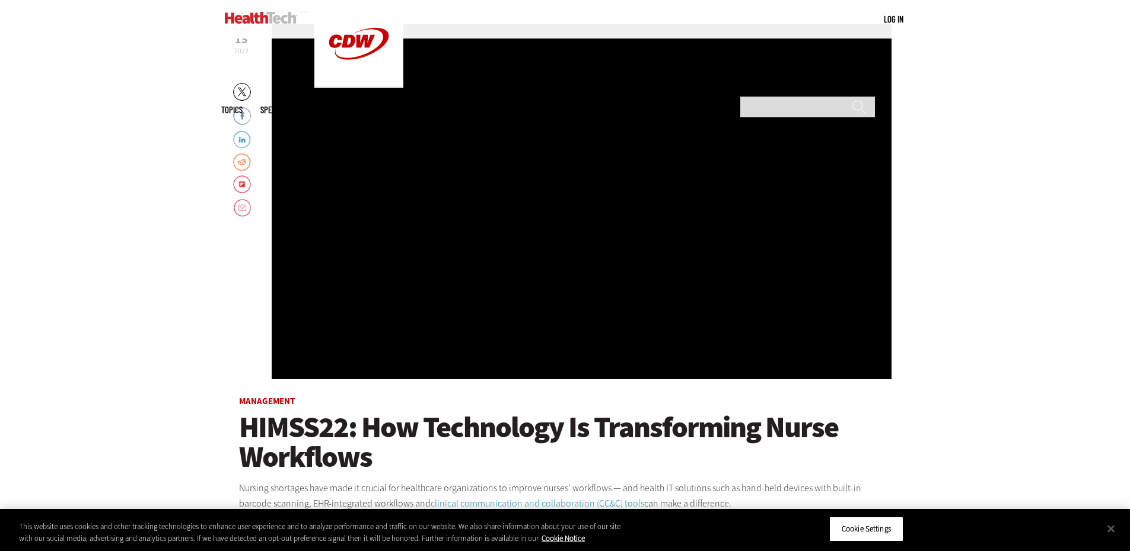
scroll to position [178, 0]
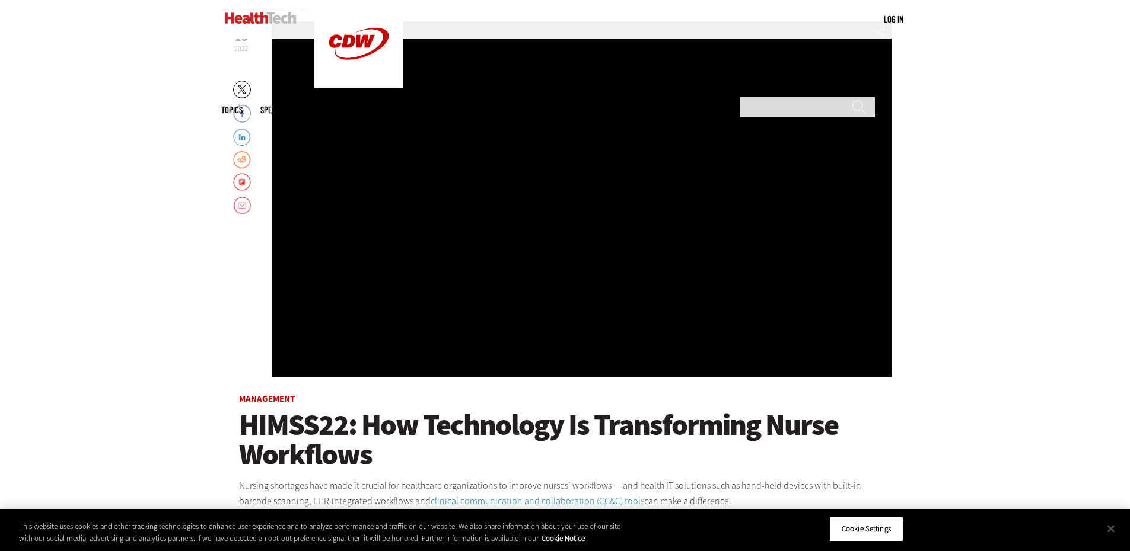
click at [548, 194] on div "Video viewer" at bounding box center [582, 199] width 620 height 356
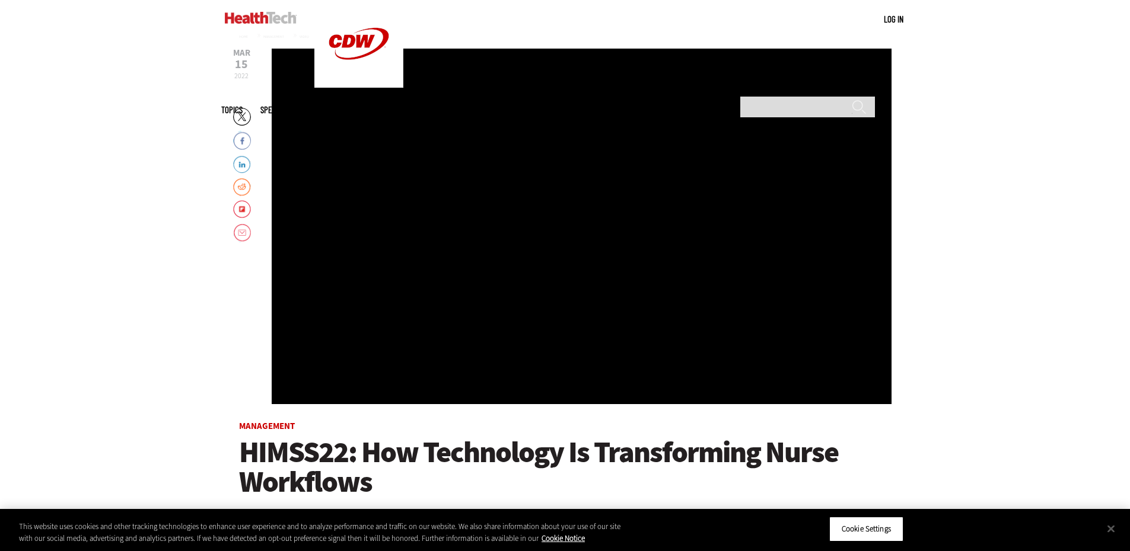
scroll to position [147, 0]
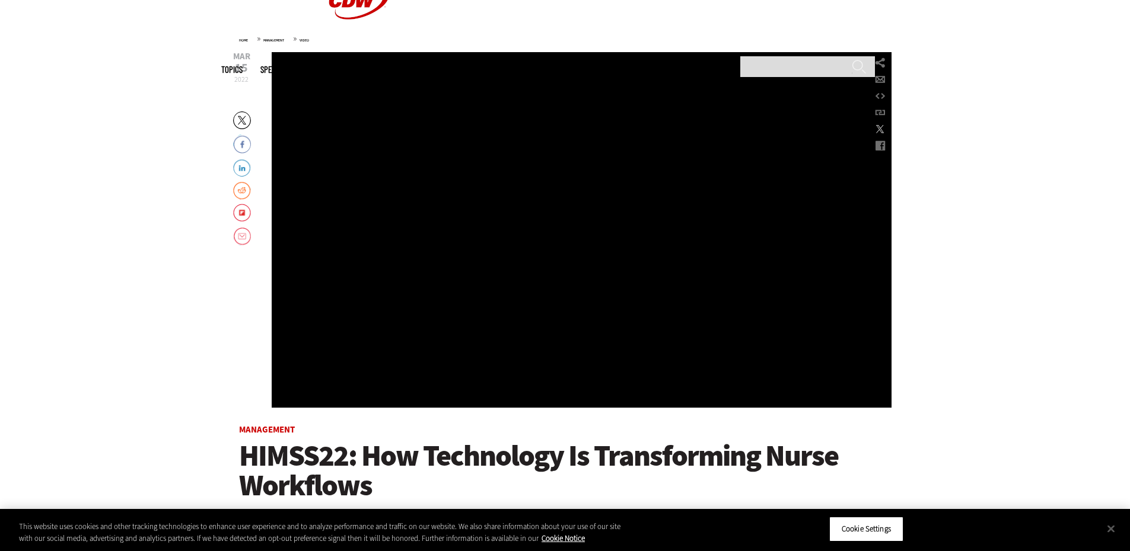
click at [611, 250] on div "Video viewer" at bounding box center [582, 230] width 620 height 356
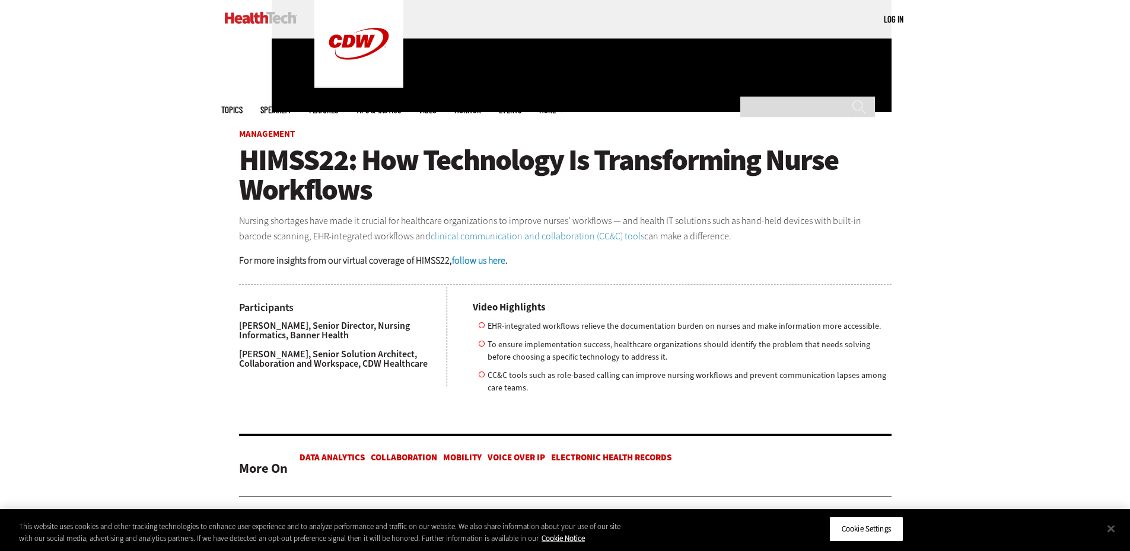
scroll to position [444, 0]
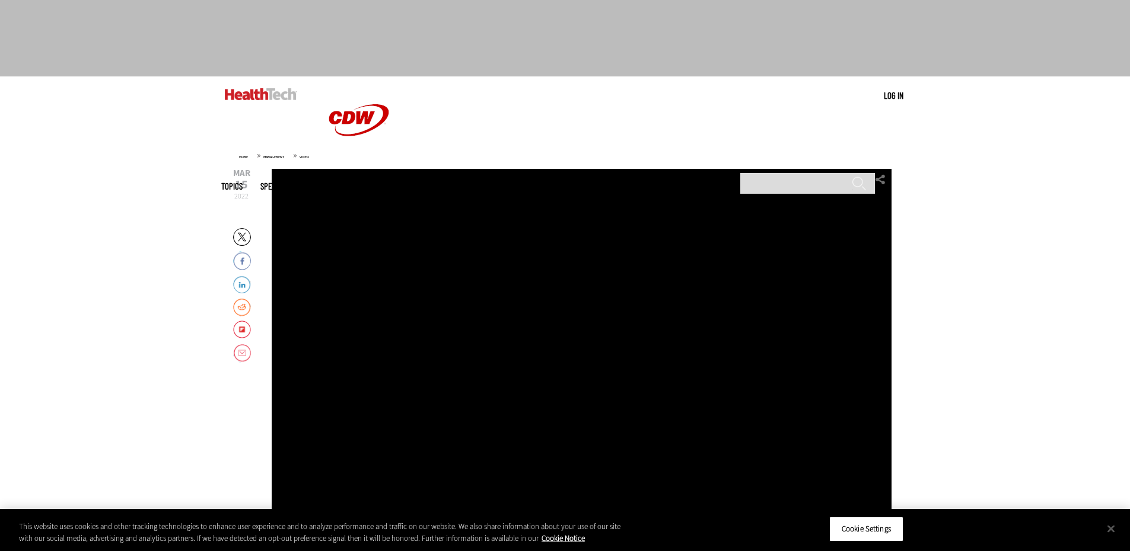
scroll to position [119, 0]
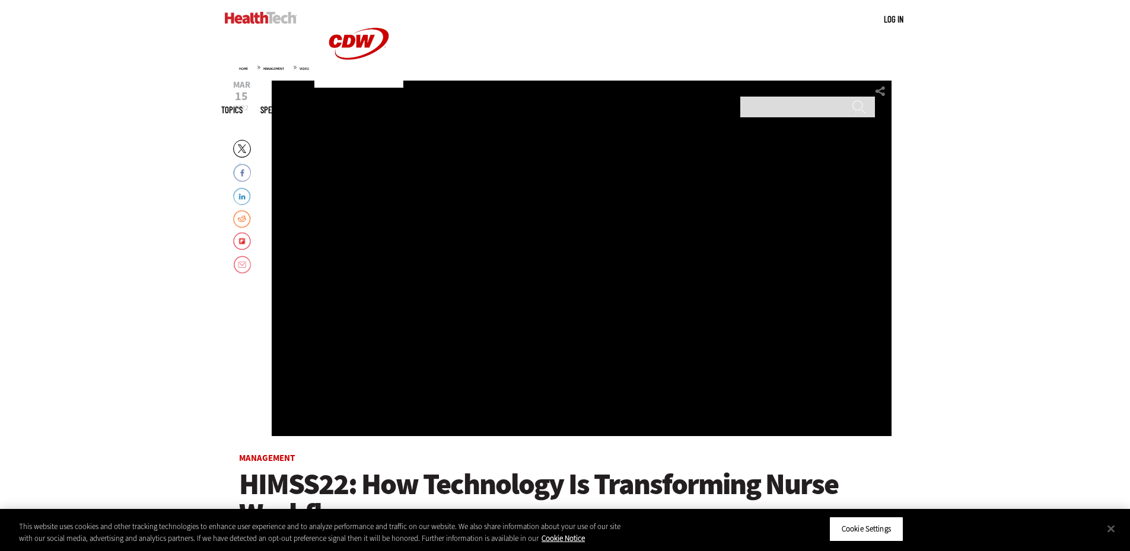
click at [539, 313] on div "Video viewer" at bounding box center [582, 259] width 620 height 356
click at [537, 313] on div "Video viewer" at bounding box center [582, 259] width 620 height 356
click at [536, 313] on div "Video viewer" at bounding box center [582, 259] width 620 height 356
click at [535, 313] on div "Video viewer" at bounding box center [582, 259] width 620 height 356
